Goal: Transaction & Acquisition: Purchase product/service

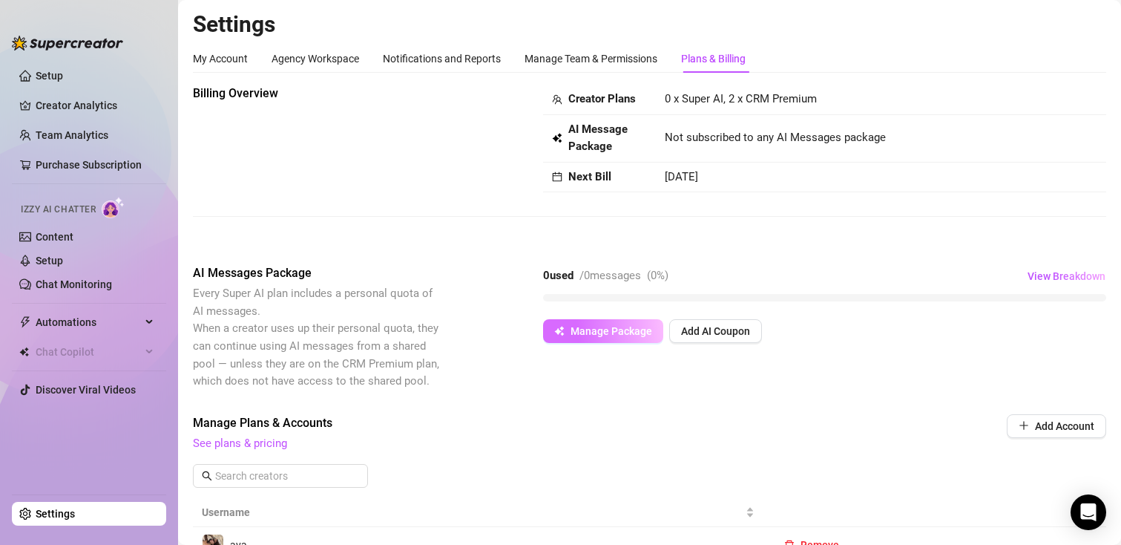
click at [577, 337] on span "Manage Package" at bounding box center [612, 331] width 82 height 12
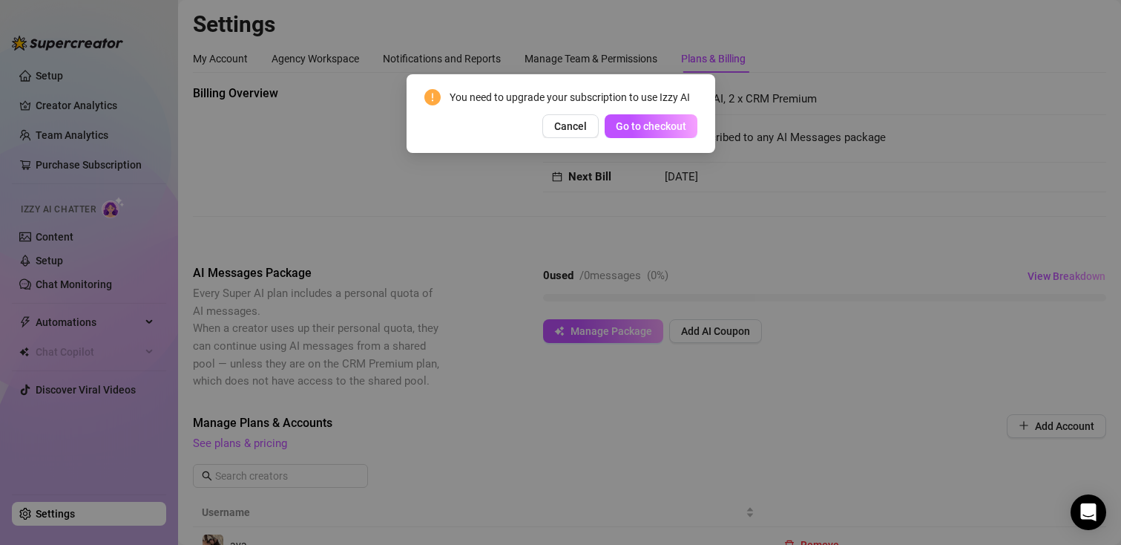
click at [665, 142] on div "You need to upgrade your subscription to use Izzy AI Cancel Go to checkout" at bounding box center [561, 113] width 309 height 79
click at [665, 136] on button "Go to checkout" at bounding box center [651, 126] width 93 height 24
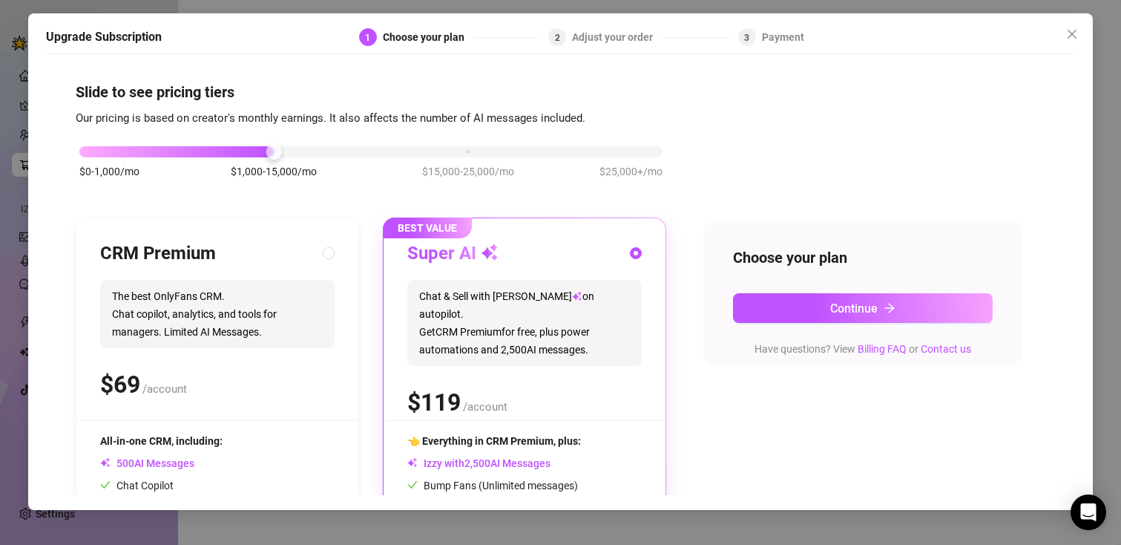
click at [252, 305] on span "The best OnlyFans CRM. Chat copilot, analytics, and tools for managers. Limited…" at bounding box center [217, 314] width 234 height 68
radio input "true"
radio input "false"
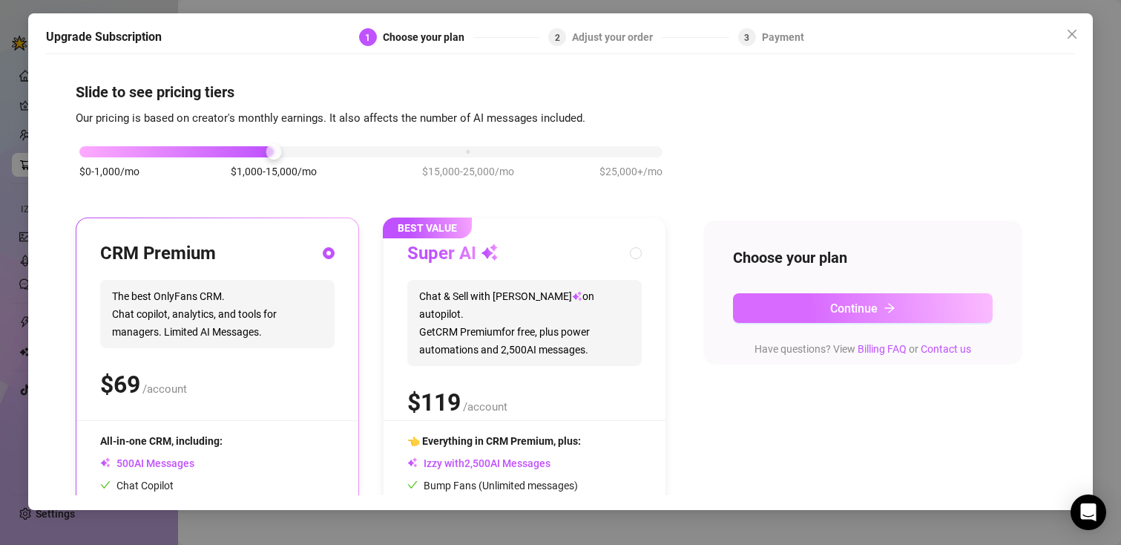
click at [812, 317] on button "Continue" at bounding box center [863, 308] width 260 height 30
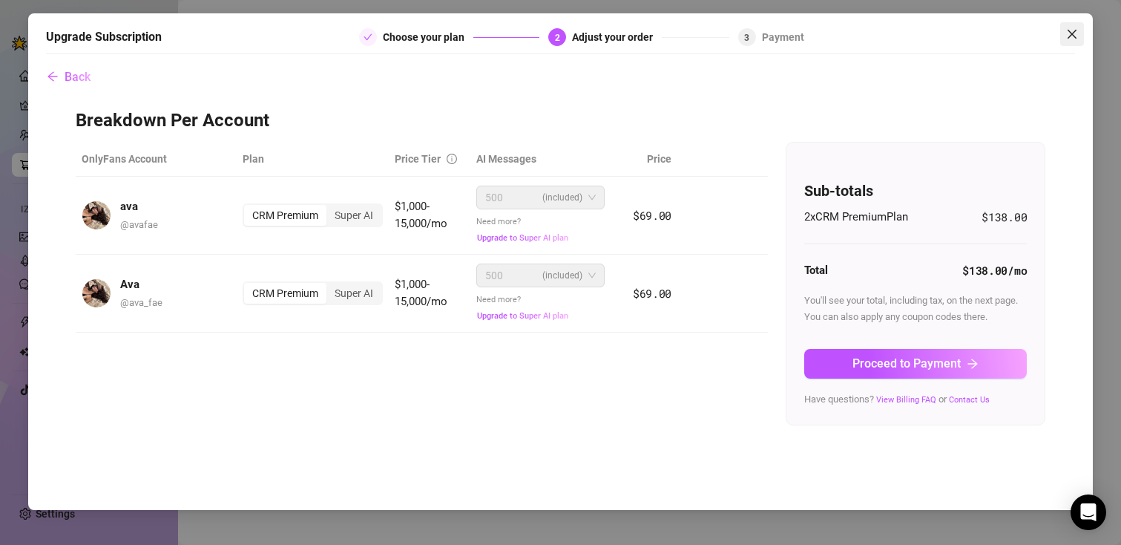
click at [1062, 22] on button "Close" at bounding box center [1072, 34] width 24 height 24
